Goal: Information Seeking & Learning: Learn about a topic

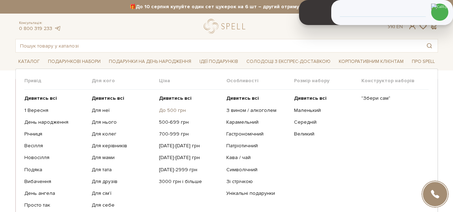
click at [171, 109] on link "До 500 грн" at bounding box center [190, 110] width 62 height 6
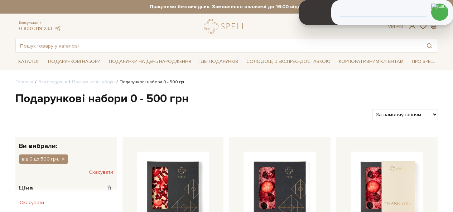
click at [421, 111] on select "За замовчуванням За Ціною (зростання) За Ціною (зменшення) Новинки За популярні…" at bounding box center [405, 114] width 66 height 11
select select "https://spellchocolate.com/our-productions/podarunkovi-box/0-500?sort=p.price&o…"
click at [372, 109] on select "За замовчуванням За Ціною (зростання) За Ціною (зменшення) Новинки За популярні…" at bounding box center [405, 114] width 66 height 11
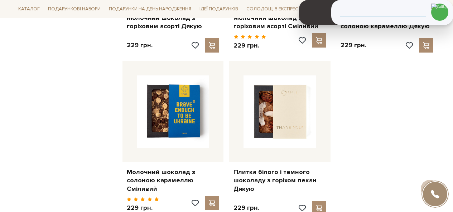
scroll to position [967, 0]
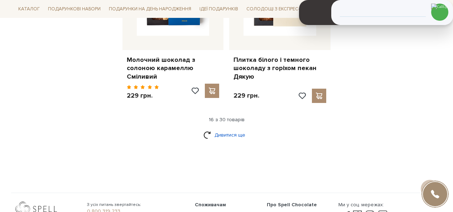
click at [232, 129] on link "Дивитися ще" at bounding box center [226, 135] width 47 height 13
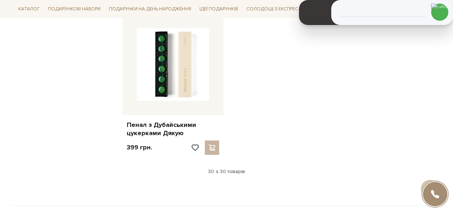
scroll to position [1772, 0]
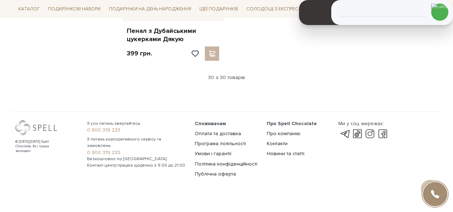
click at [225, 74] on div "30 з 30 товарів" at bounding box center [227, 77] width 428 height 6
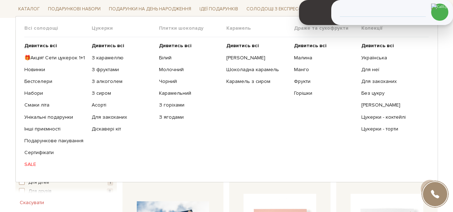
scroll to position [0, 0]
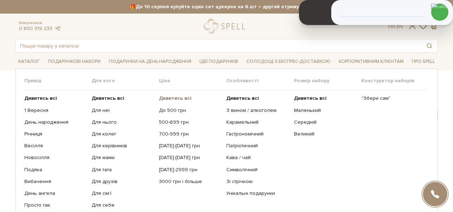
click at [177, 100] on b "Дивитись всі" at bounding box center [175, 98] width 33 height 6
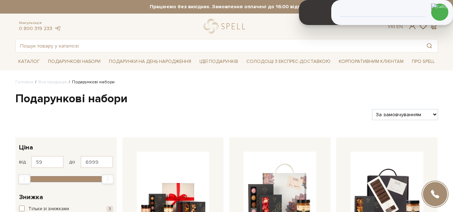
click at [400, 116] on select "За замовчуванням За Ціною (зростання) За Ціною (зменшення) Новинки За популярні…" at bounding box center [405, 114] width 66 height 11
select select "https://spellchocolate.com/our-productions/podarunkovi-box/?sort=p.price&order=…"
click at [372, 109] on select "За замовчуванням За Ціною (зростання) За Ціною (зменшення) Новинки За популярні…" at bounding box center [405, 114] width 66 height 11
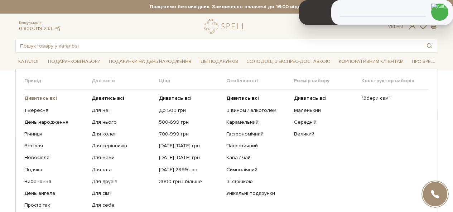
click at [45, 97] on b "Дивитись всі" at bounding box center [40, 98] width 33 height 6
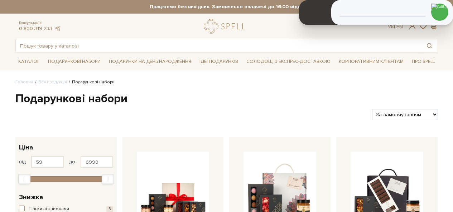
click at [413, 114] on select "За замовчуванням За Ціною (зростання) За Ціною (зменшення) Новинки За популярні…" at bounding box center [405, 114] width 66 height 11
select select "https://spellchocolate.com/our-productions/podarunkovi-box/?sort=p.price&order=…"
click at [372, 109] on select "За замовчуванням За Ціною (зростання) За Ціною (зменшення) Новинки За популярні…" at bounding box center [405, 114] width 66 height 11
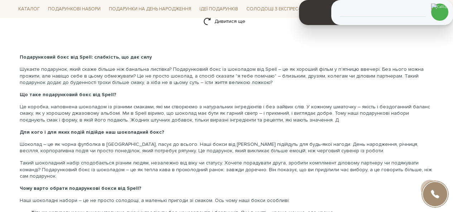
scroll to position [967, 0]
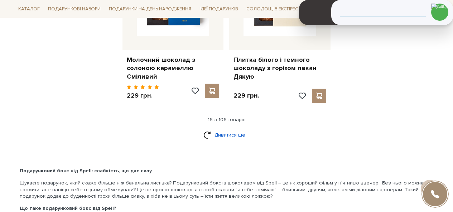
click at [224, 129] on link "Дивитися ще" at bounding box center [226, 135] width 47 height 13
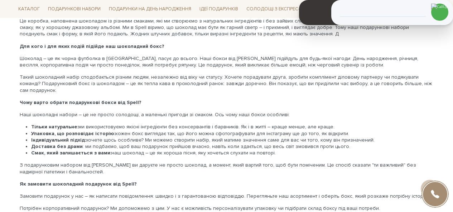
scroll to position [1826, 0]
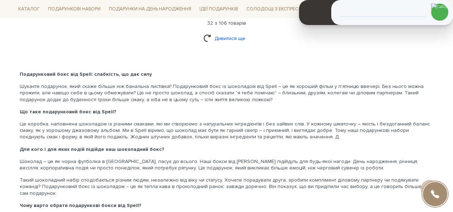
click at [214, 32] on link "Дивитися ще" at bounding box center [226, 38] width 47 height 13
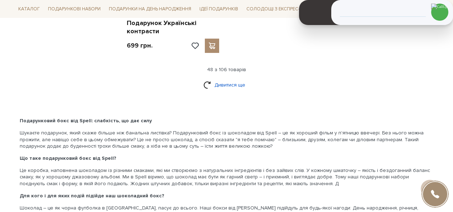
scroll to position [2618, 0]
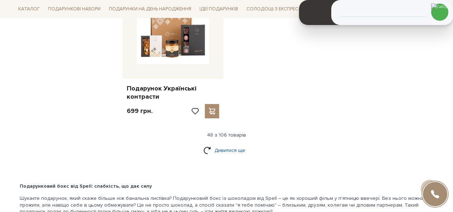
click at [230, 144] on link "Дивитися ще" at bounding box center [226, 150] width 47 height 13
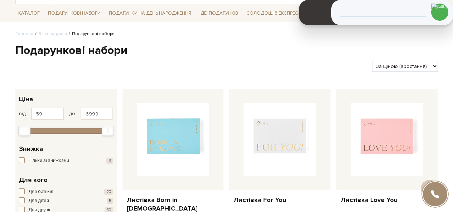
scroll to position [0, 0]
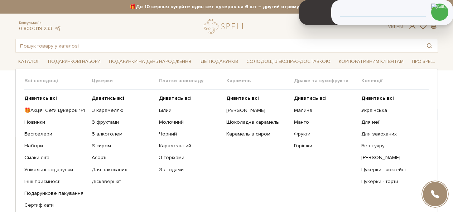
click at [111, 95] on ul "Дивитись всі З карамеллю З фруктами З алкоголем З сиром Асорті" at bounding box center [125, 158] width 67 height 136
click at [111, 99] on b "Дивитись всі" at bounding box center [108, 98] width 33 height 6
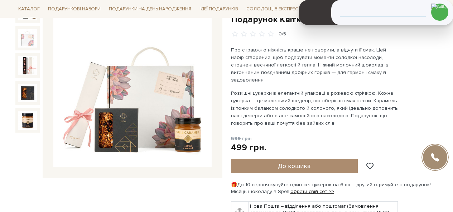
scroll to position [36, 0]
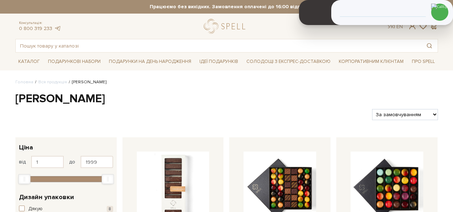
click at [394, 115] on select "За замовчуванням За Ціною (зростання) За Ціною (зменшення) Новинки За популярні…" at bounding box center [405, 114] width 66 height 11
select select "[URL][DOMAIN_NAME]"
click at [372, 109] on select "За замовчуванням За Ціною (зростання) За Ціною (зменшення) Новинки За популярні…" at bounding box center [405, 114] width 66 height 11
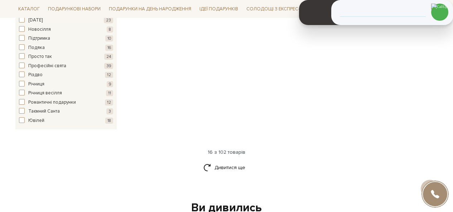
scroll to position [1110, 0]
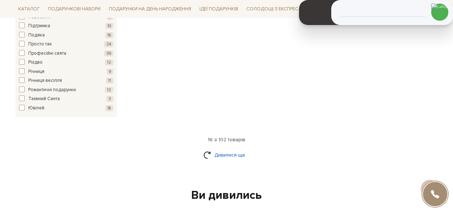
click at [227, 149] on link "Дивитися ще" at bounding box center [226, 155] width 47 height 13
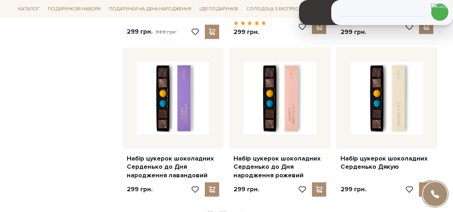
scroll to position [1754, 0]
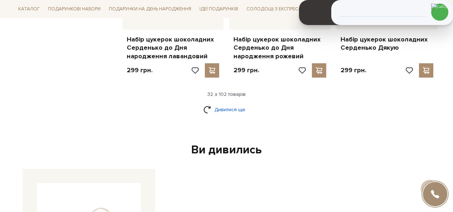
click at [230, 106] on link "Дивитися ще" at bounding box center [226, 109] width 47 height 13
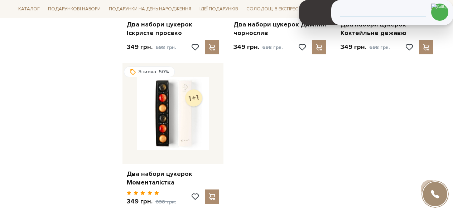
scroll to position [2650, 0]
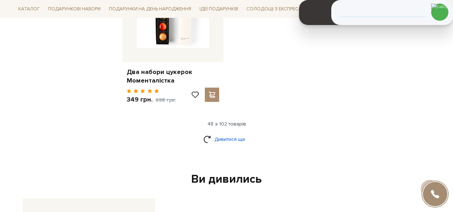
click at [221, 133] on link "Дивитися ще" at bounding box center [226, 139] width 47 height 13
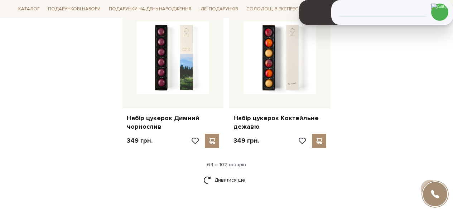
scroll to position [3437, 0]
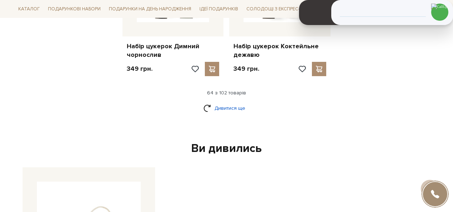
click at [234, 104] on link "Дивитися ще" at bounding box center [226, 108] width 47 height 13
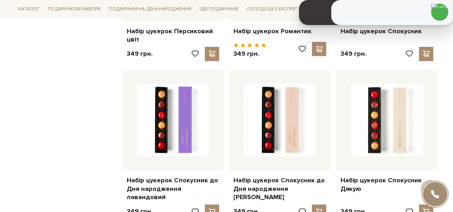
scroll to position [3545, 0]
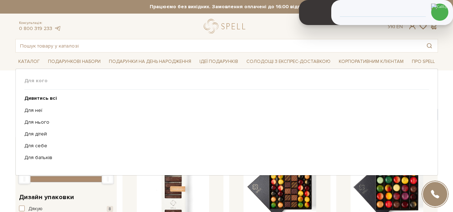
select select "[URL][DOMAIN_NAME]"
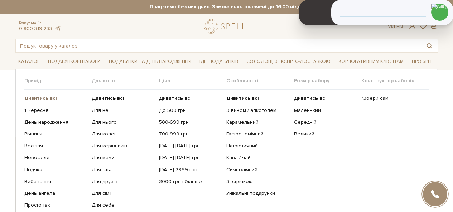
click at [39, 96] on b "Дивитись всі" at bounding box center [40, 98] width 33 height 6
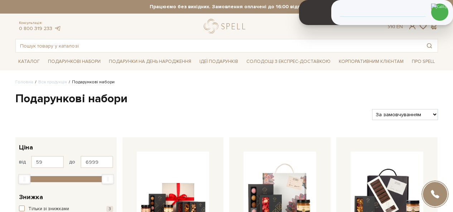
click at [399, 115] on select "За замовчуванням За Ціною (зростання) За Ціною (зменшення) Новинки За популярні…" at bounding box center [405, 114] width 66 height 11
select select "[URL][DOMAIN_NAME]"
click at [372, 109] on select "За замовчуванням За Ціною (зростання) За Ціною (зменшення) Новинки За популярні…" at bounding box center [405, 114] width 66 height 11
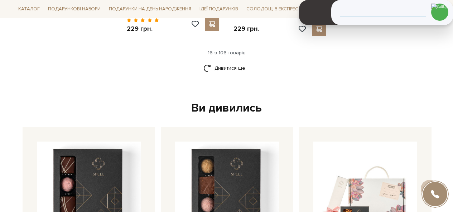
scroll to position [967, 0]
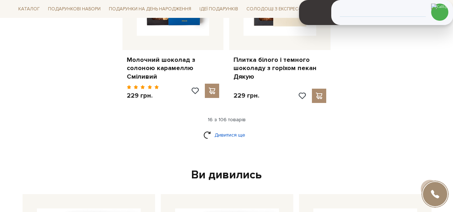
click at [224, 129] on link "Дивитися ще" at bounding box center [226, 135] width 47 height 13
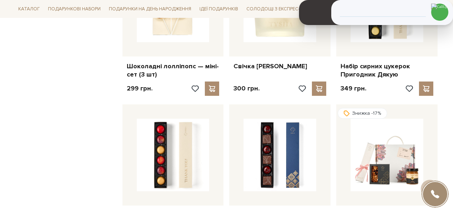
scroll to position [1683, 0]
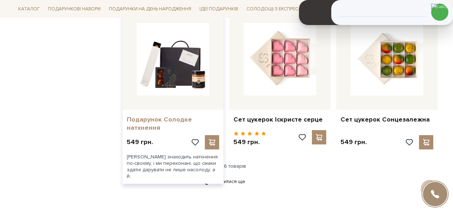
click at [160, 116] on link "Подарунок Солодке натхнення" at bounding box center [173, 124] width 93 height 17
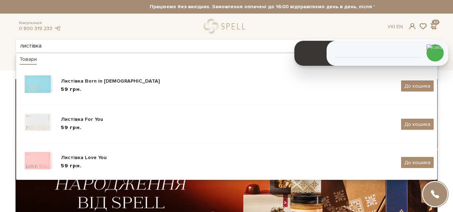
type input "листівка"
